Goal: Find specific page/section

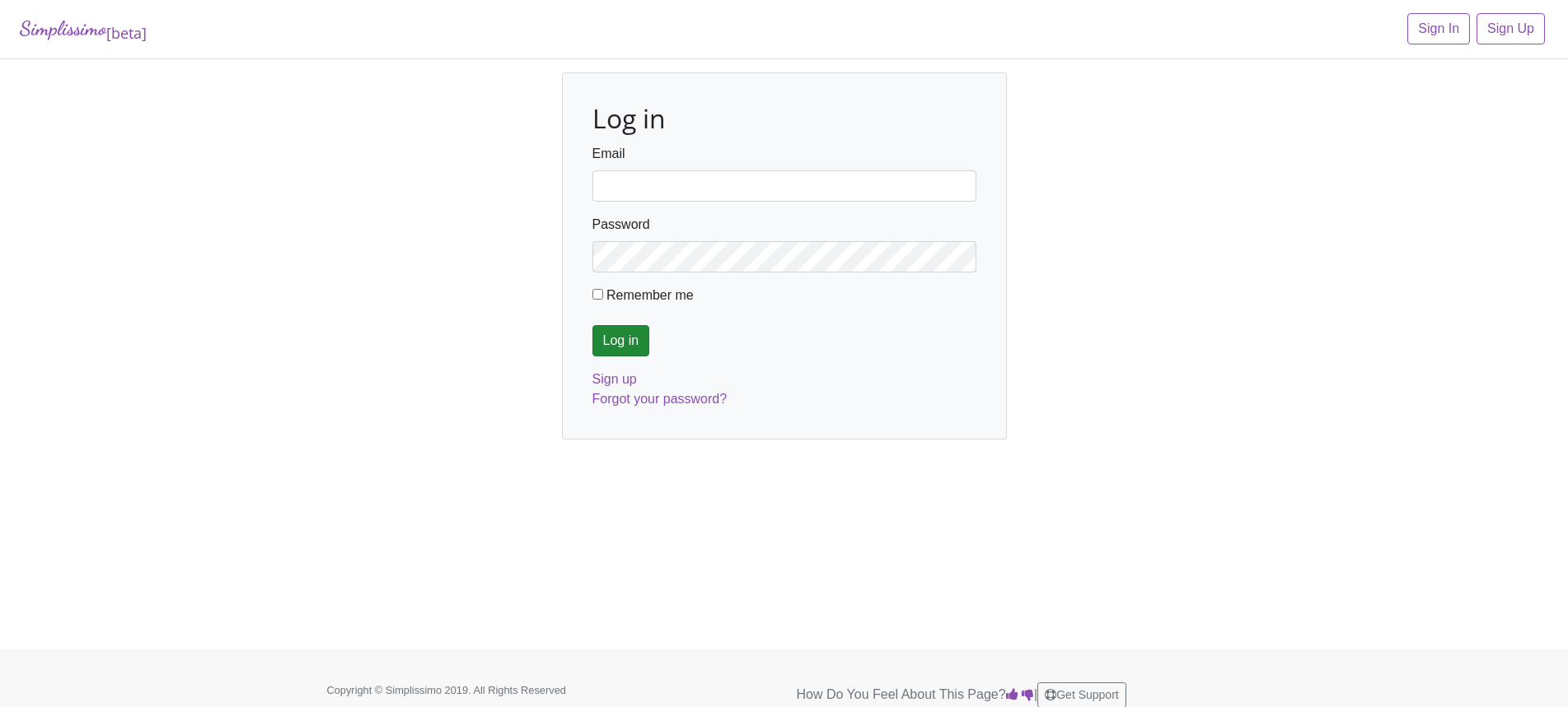
type input "[EMAIL_ADDRESS][DOMAIN_NAME]"
click at [618, 343] on input "Log in" at bounding box center [621, 341] width 58 height 31
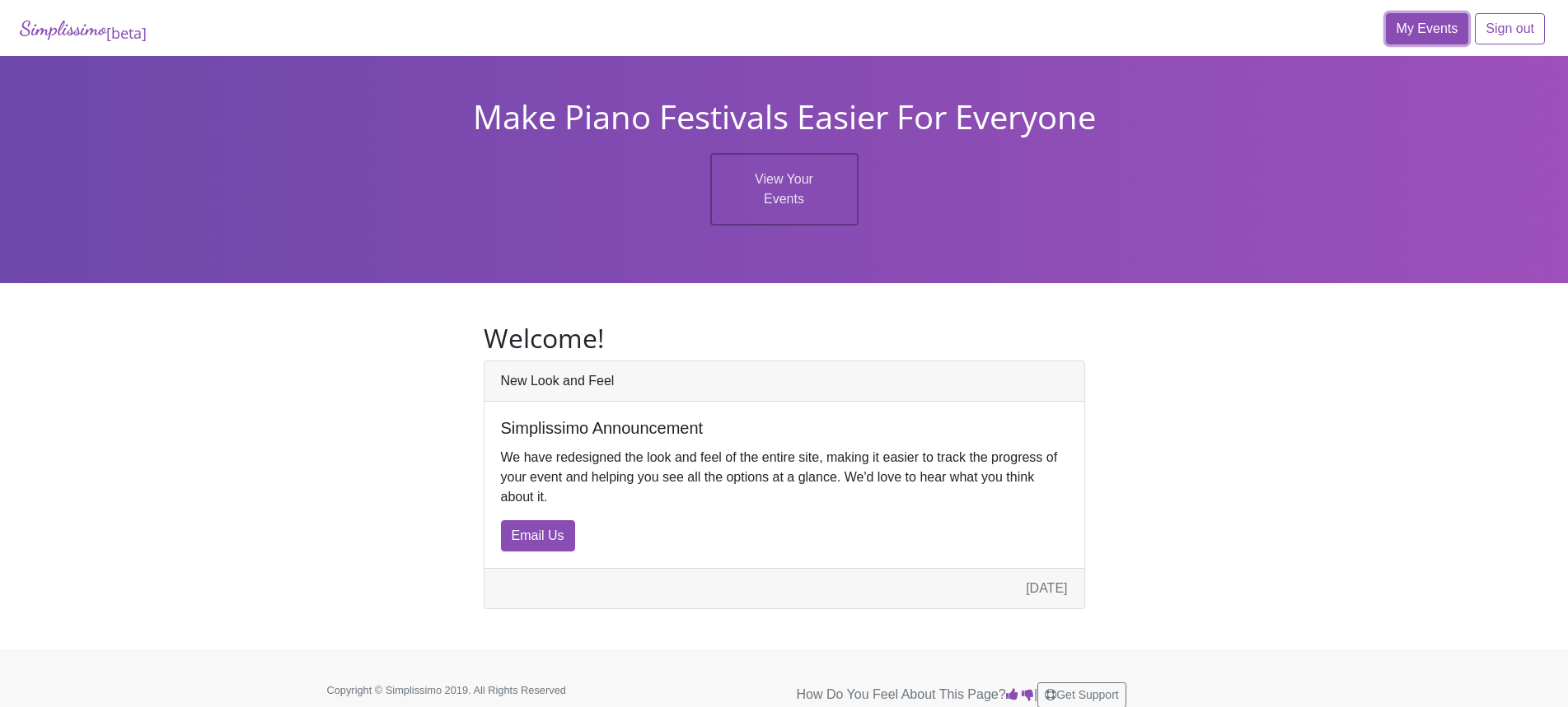
click at [1440, 32] on link "My Events" at bounding box center [1428, 29] width 83 height 31
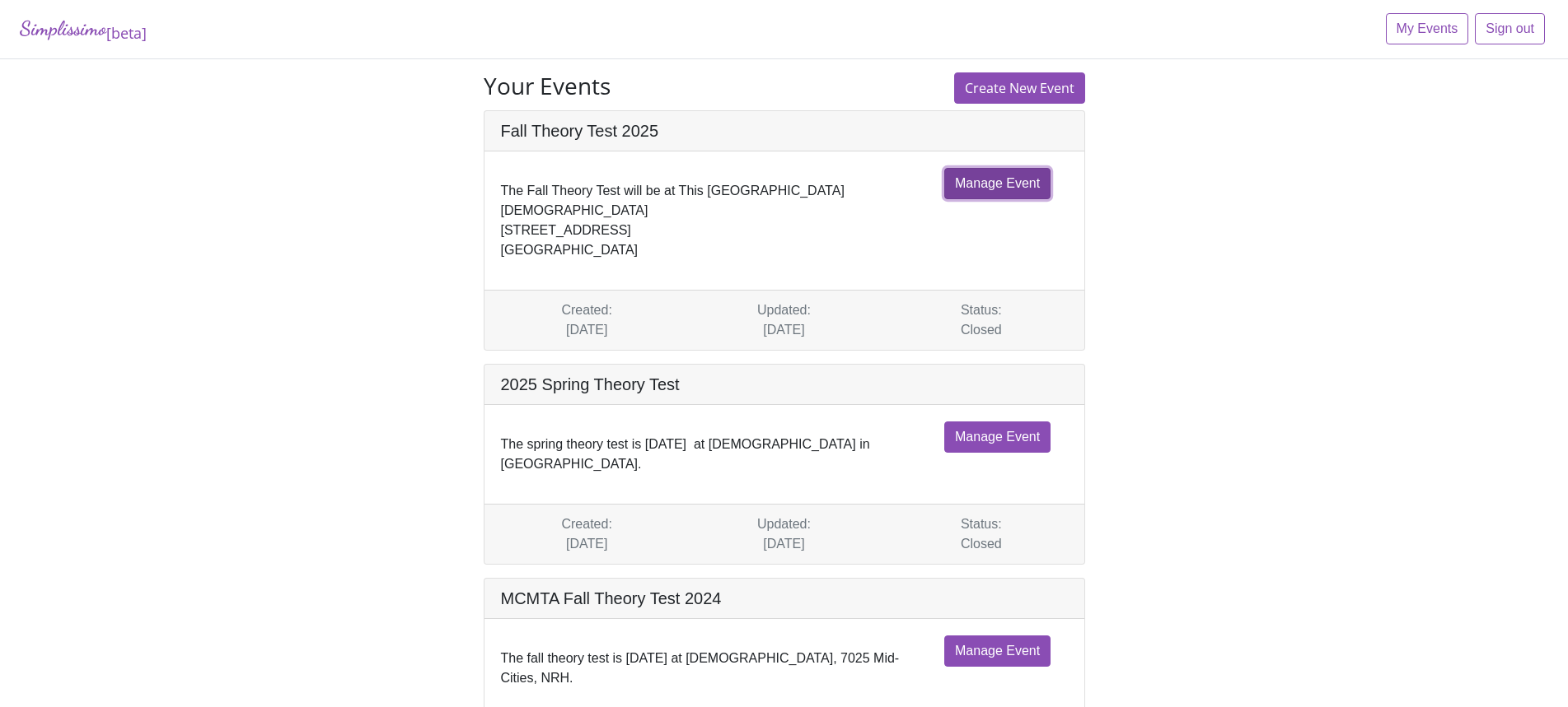
click at [1015, 192] on link "Manage Event" at bounding box center [997, 183] width 106 height 31
